Goal: Ask a question

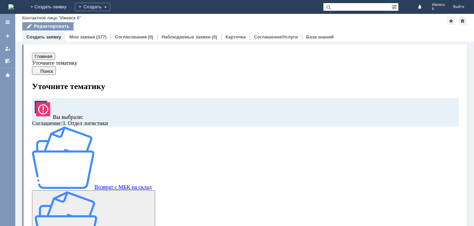
scroll to position [58, 0]
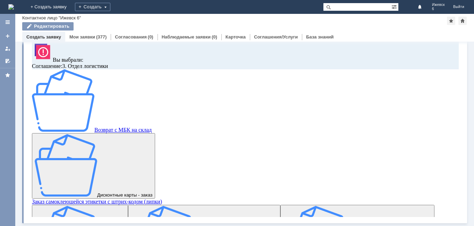
click at [14, 7] on img at bounding box center [11, 7] width 6 height 6
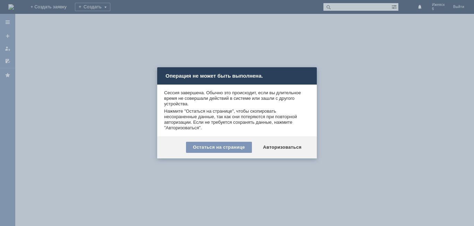
drag, startPoint x: 195, startPoint y: 9, endPoint x: 205, endPoint y: 18, distance: 12.5
click at [198, 12] on div at bounding box center [237, 113] width 474 height 226
click at [296, 142] on div "Авторизоваться" at bounding box center [282, 147] width 52 height 11
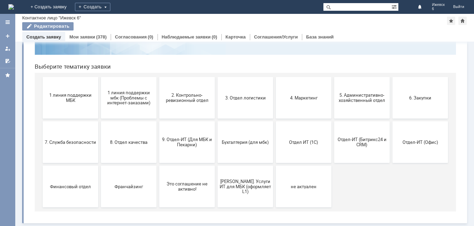
scroll to position [57, 0]
click at [361, 8] on input "text" at bounding box center [357, 7] width 68 height 8
type input "брак"
click at [381, 7] on input "брак" at bounding box center [357, 7] width 68 height 8
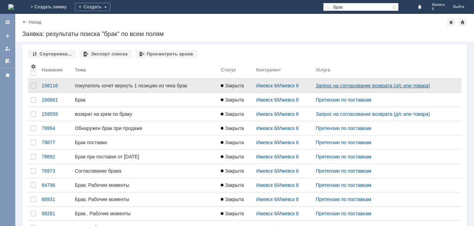
click at [376, 87] on link "Запрос на согласование возврата (д/с или товара)" at bounding box center [373, 86] width 114 height 6
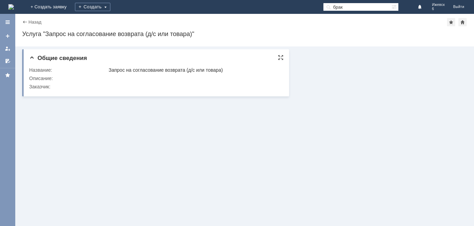
click at [35, 60] on span "Общие сведения" at bounding box center [58, 58] width 58 height 7
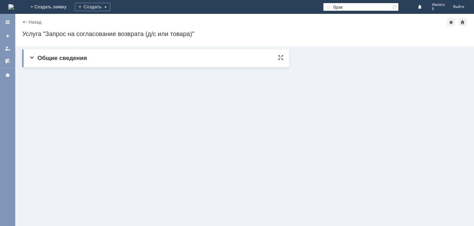
click at [35, 60] on span "Общие сведения" at bounding box center [58, 58] width 58 height 7
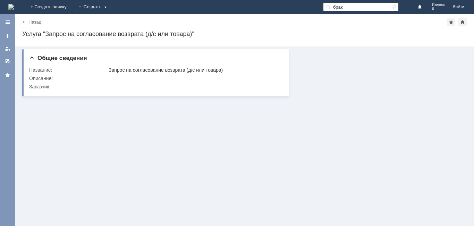
click at [14, 8] on img at bounding box center [11, 7] width 6 height 6
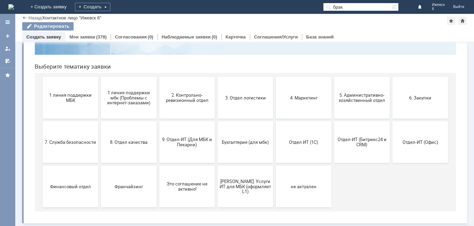
scroll to position [57, 0]
